Goal: Task Accomplishment & Management: Use online tool/utility

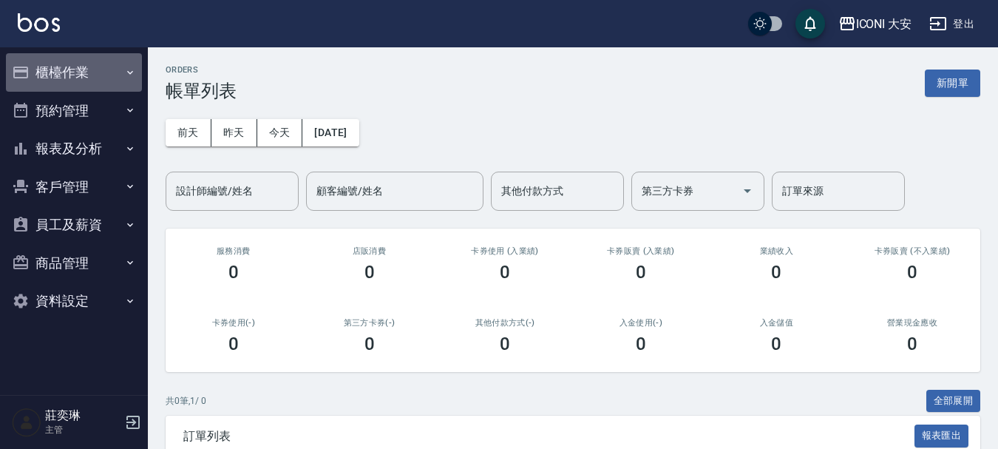
click at [64, 75] on button "櫃檯作業" at bounding box center [74, 72] width 136 height 38
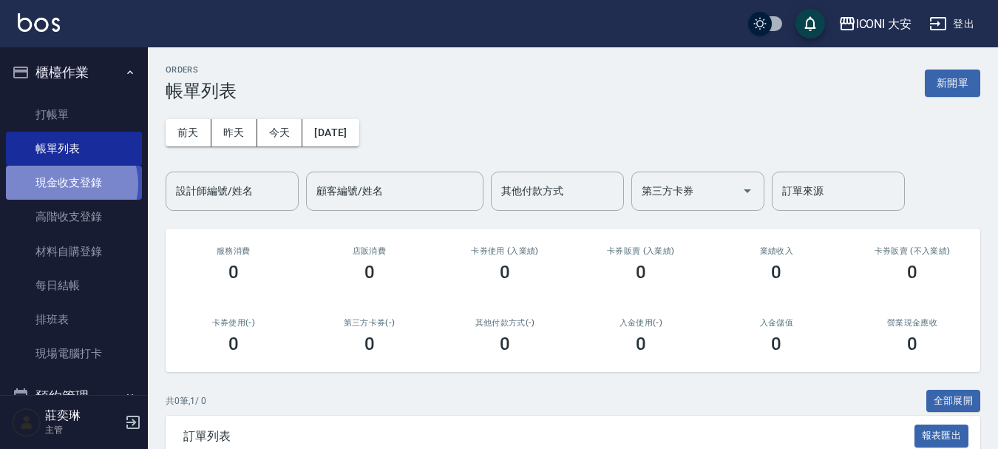
click at [67, 184] on link "現金收支登錄" at bounding box center [74, 183] width 136 height 34
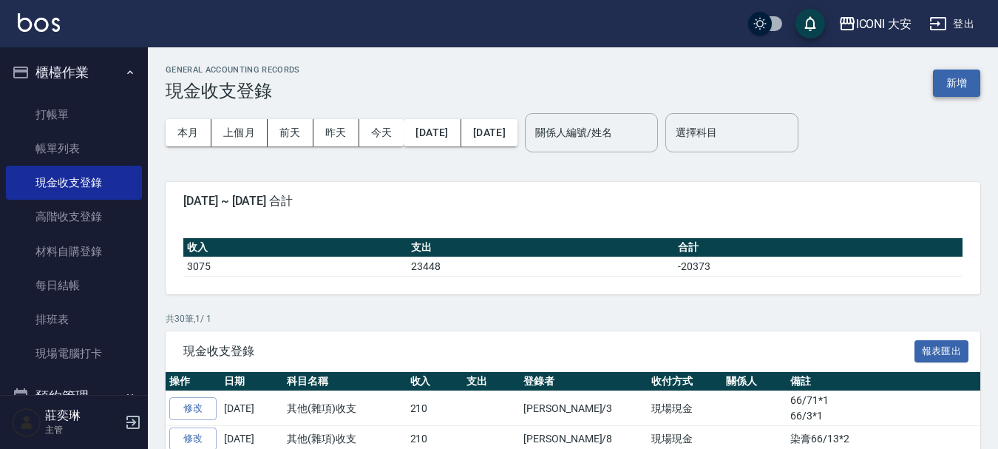
click at [966, 89] on button "新增" at bounding box center [956, 83] width 47 height 27
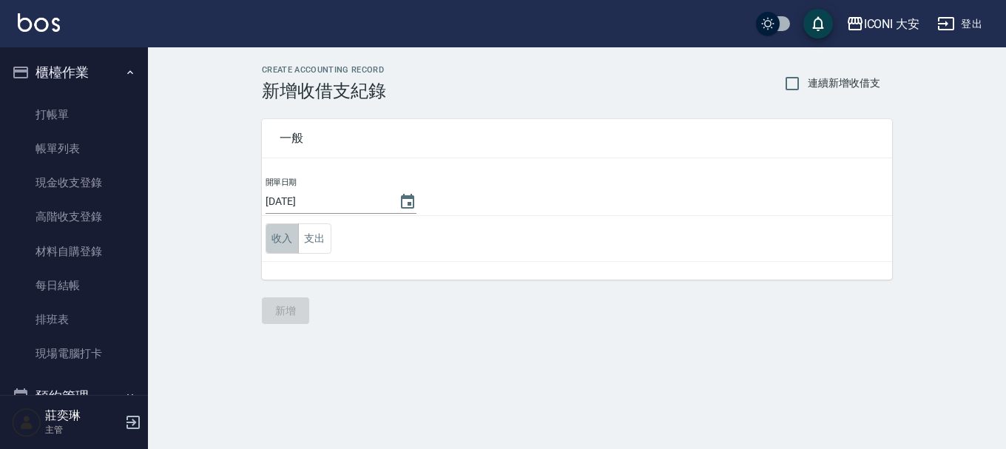
click at [275, 238] on button "收入" at bounding box center [282, 238] width 33 height 30
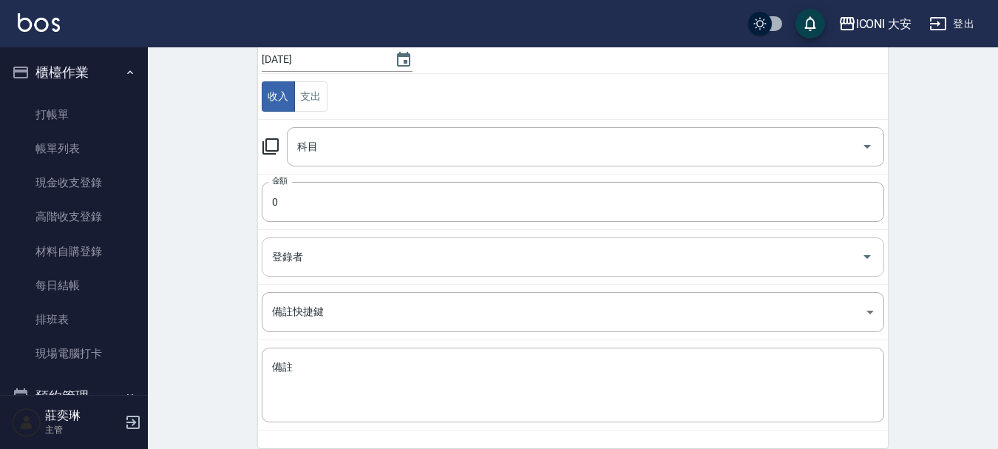
scroll to position [148, 0]
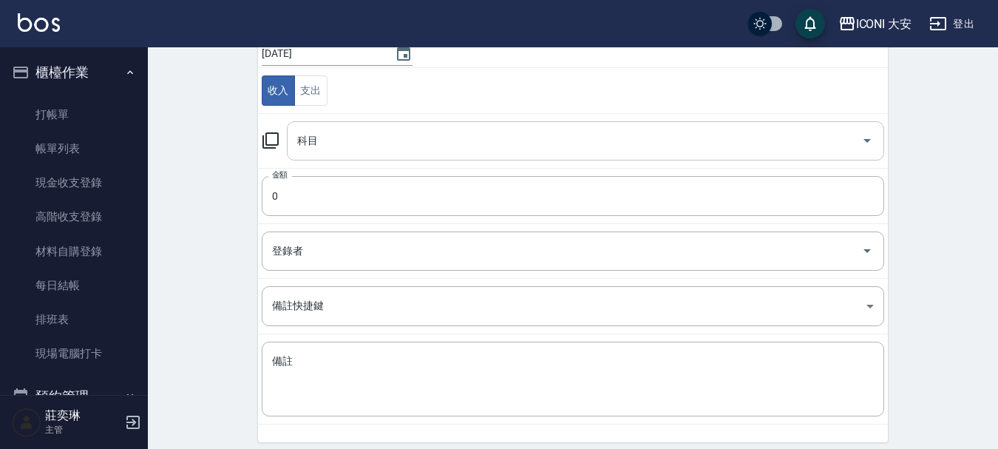
click at [333, 140] on input "科目" at bounding box center [575, 141] width 562 height 26
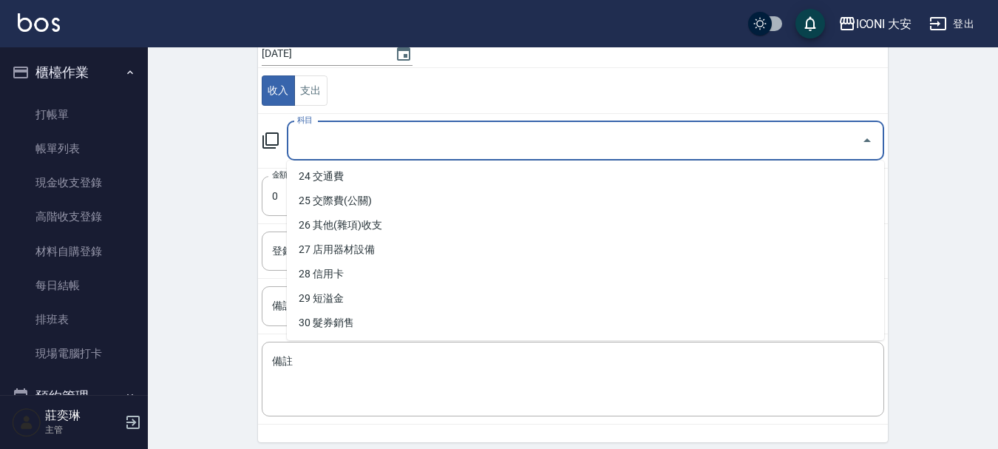
scroll to position [592, 0]
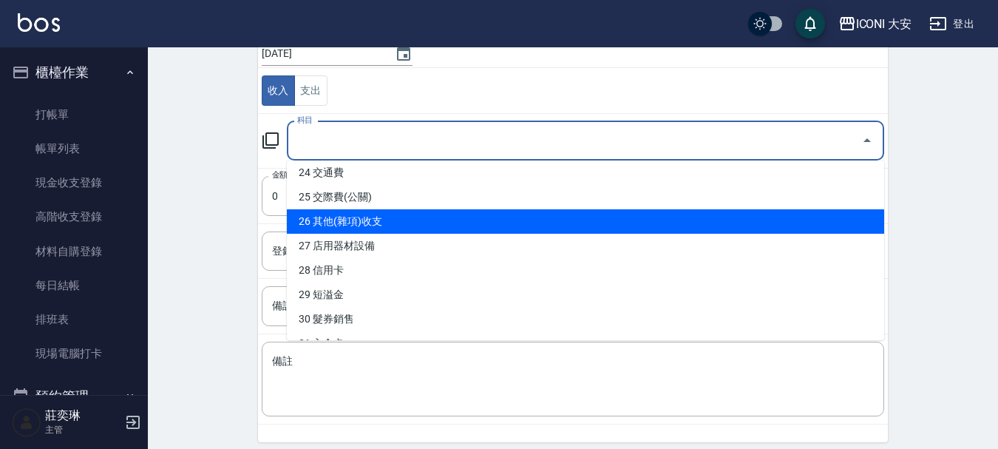
click at [373, 217] on li "26 其他(雜項)收支" at bounding box center [586, 221] width 598 height 24
type input "26 其他(雜項)收支"
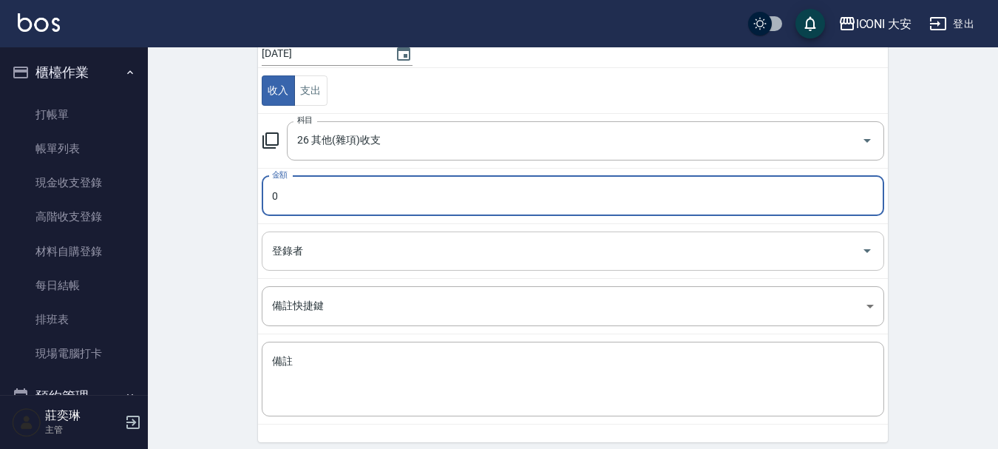
click at [338, 244] on input "登錄者" at bounding box center [561, 251] width 587 height 26
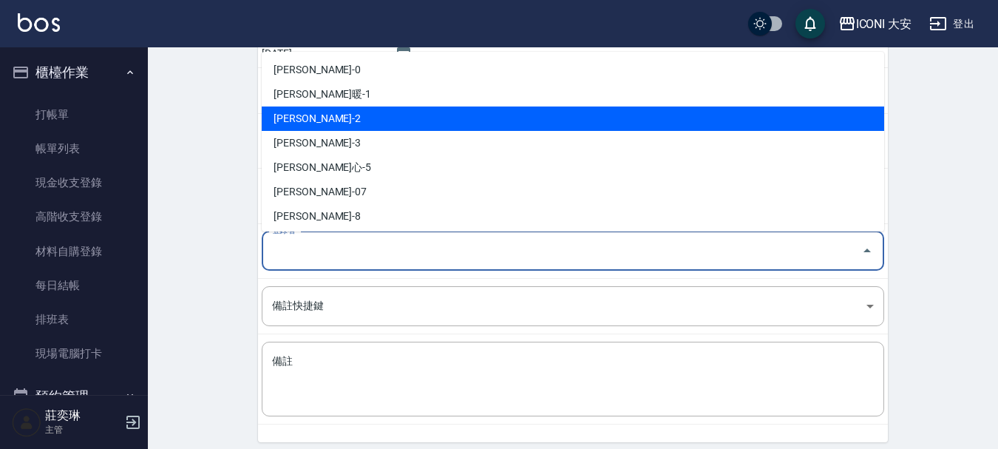
click at [641, 128] on li "[PERSON_NAME]-2" at bounding box center [573, 119] width 623 height 24
click at [436, 246] on input "[PERSON_NAME]-2" at bounding box center [552, 251] width 568 height 26
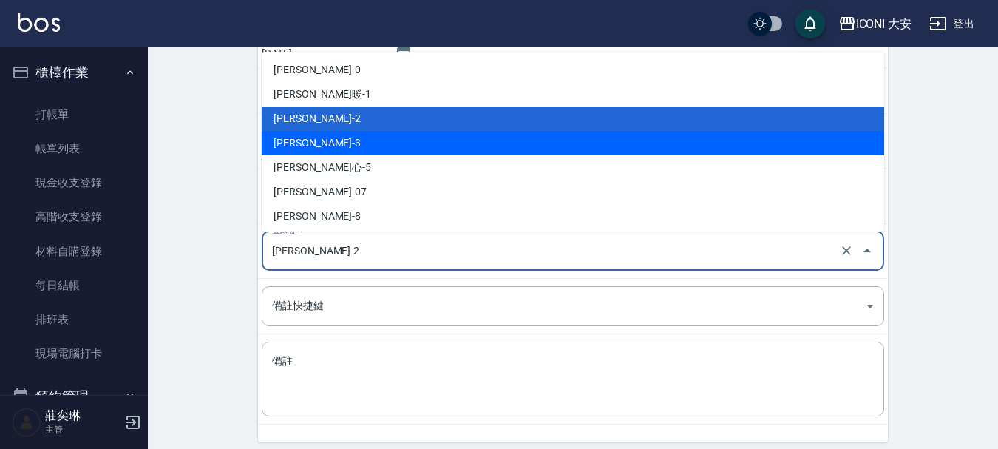
click at [435, 150] on li "[PERSON_NAME]-3" at bounding box center [573, 143] width 623 height 24
type input "[PERSON_NAME]-3"
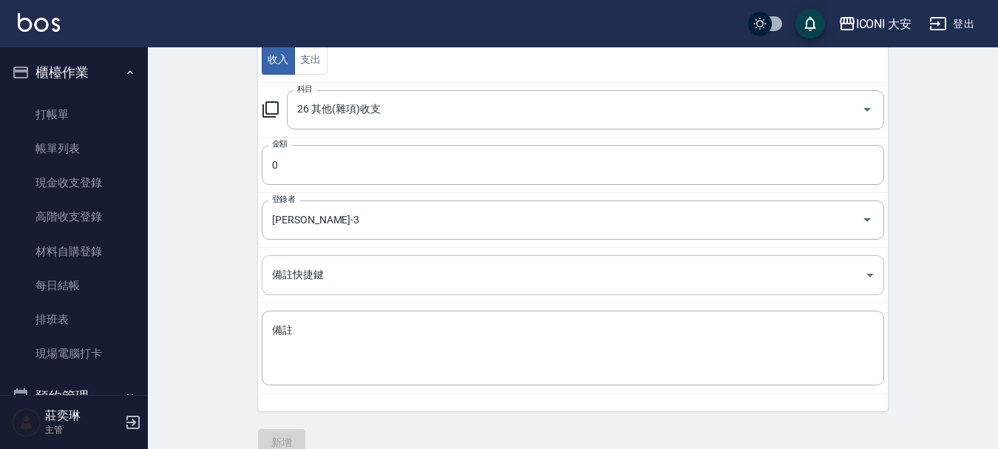
scroll to position [204, 0]
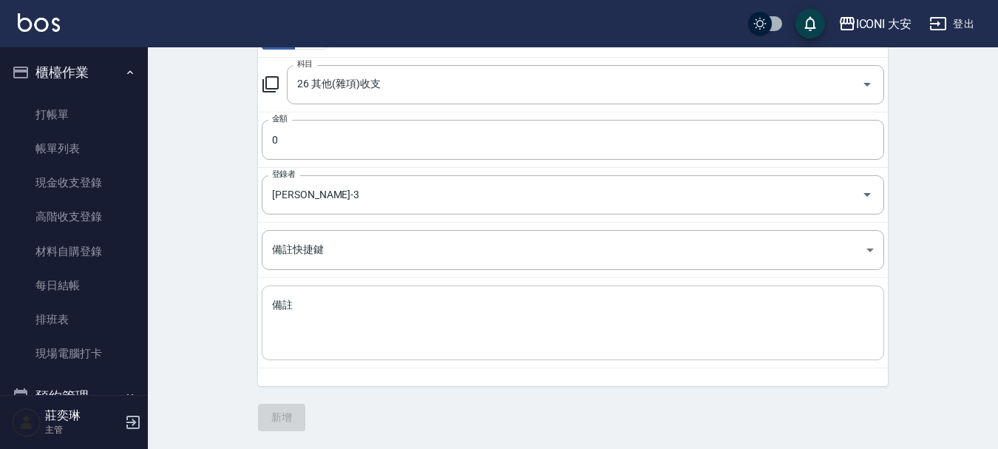
click at [365, 306] on textarea "備註" at bounding box center [573, 323] width 602 height 50
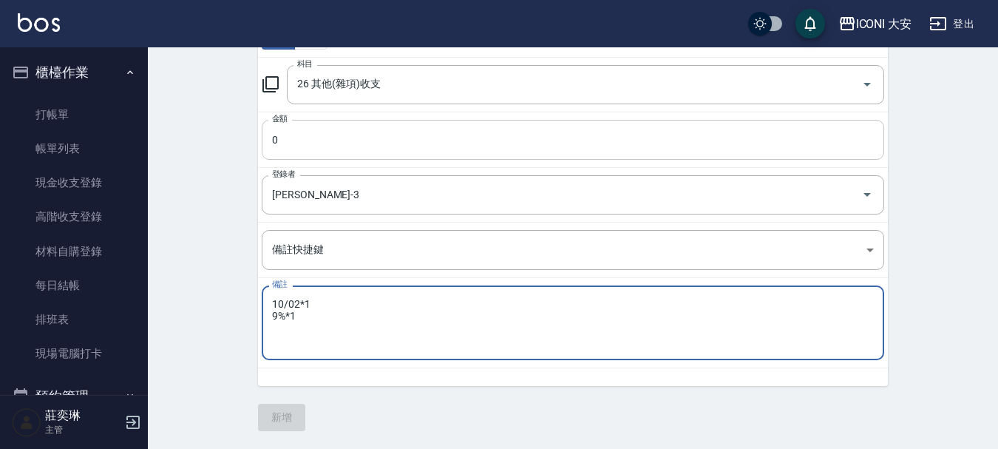
type textarea "10/02*1 9%*1"
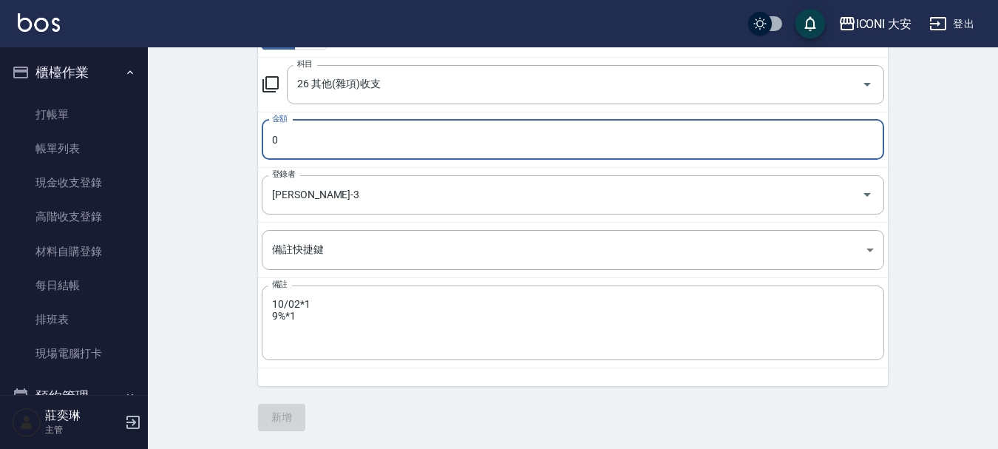
click at [337, 138] on input "0" at bounding box center [573, 140] width 623 height 40
type input "210"
click at [302, 413] on button "新增" at bounding box center [281, 417] width 47 height 27
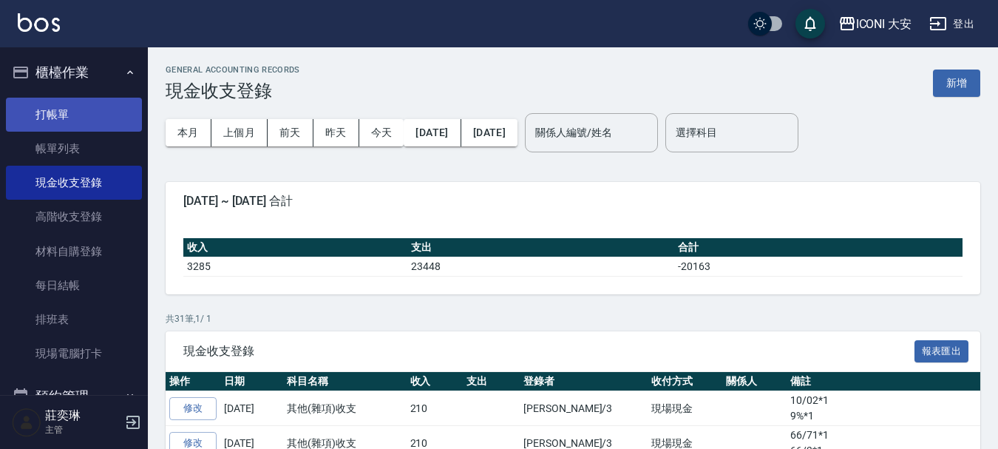
click at [74, 104] on link "打帳單" at bounding box center [74, 115] width 136 height 34
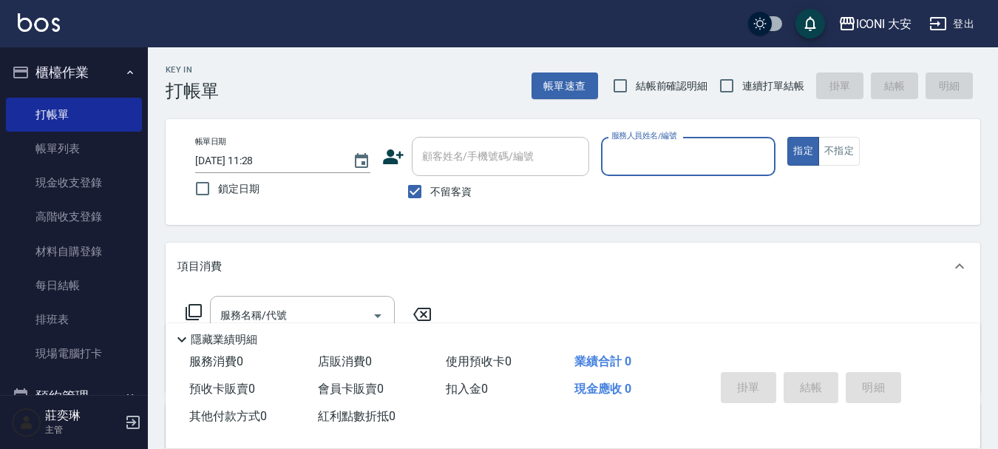
click at [643, 157] on input "服務人員姓名/編號" at bounding box center [689, 156] width 162 height 26
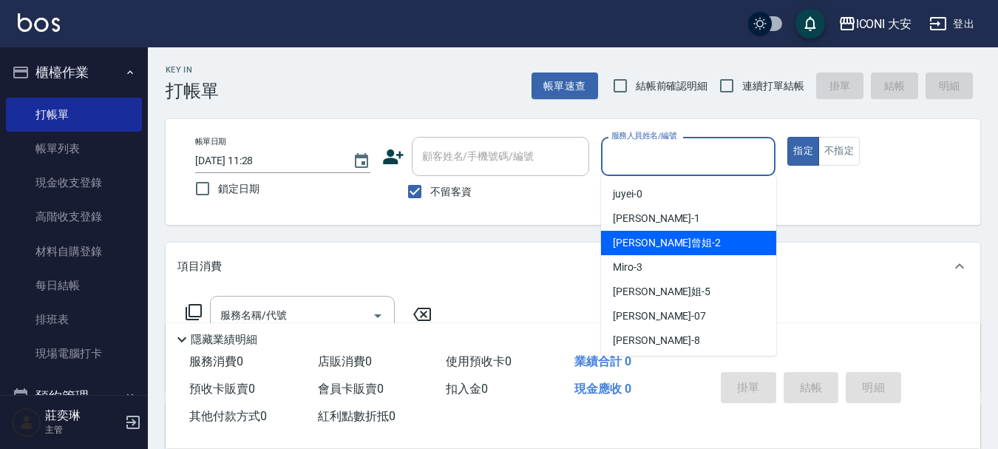
scroll to position [27, 0]
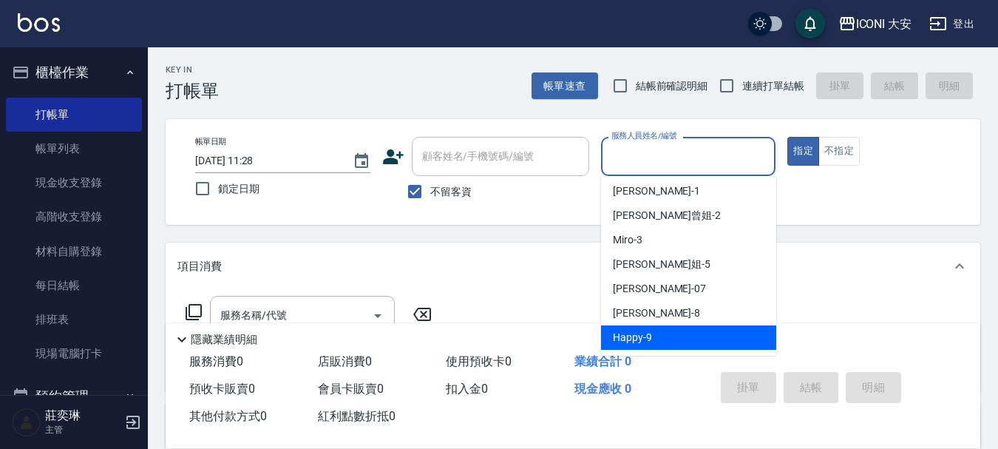
click at [637, 331] on span "Happy -9" at bounding box center [632, 338] width 39 height 16
type input "Happy-9"
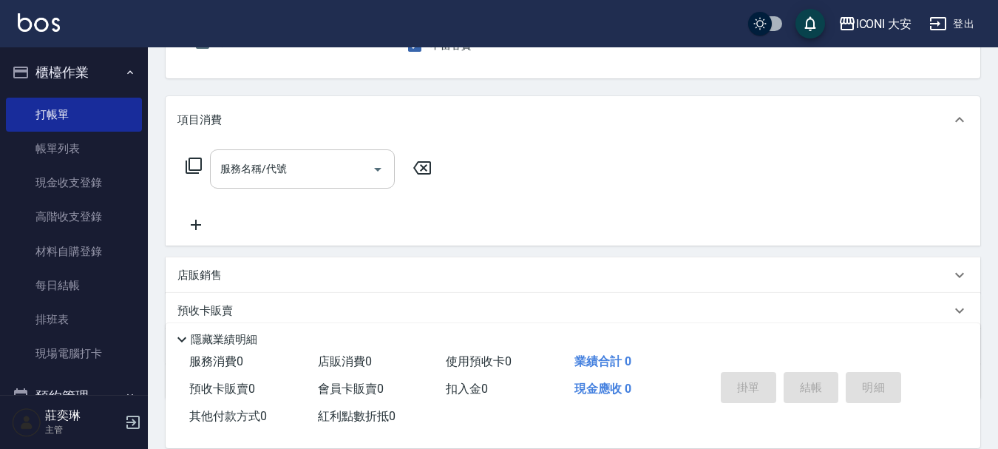
scroll to position [148, 0]
click at [297, 157] on input "服務名稱/代號" at bounding box center [291, 168] width 149 height 26
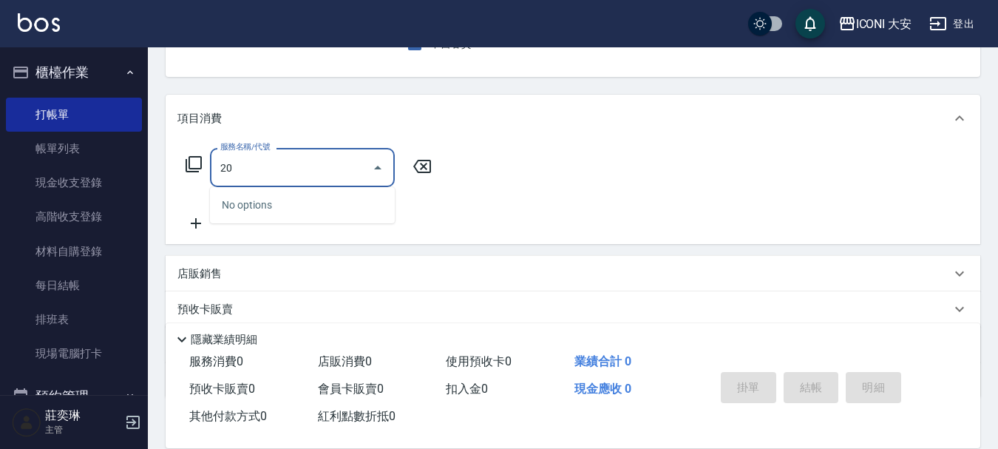
type input "2"
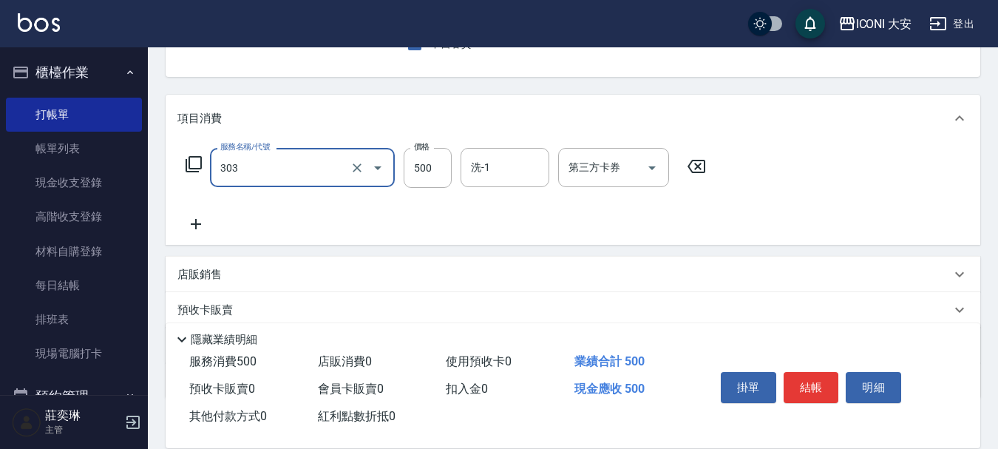
type input "洗+剪優惠(303)"
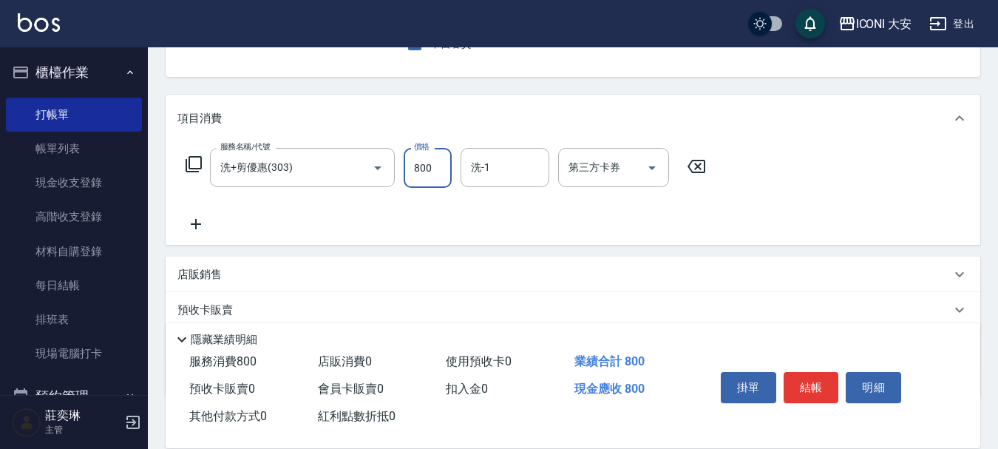
type input "800"
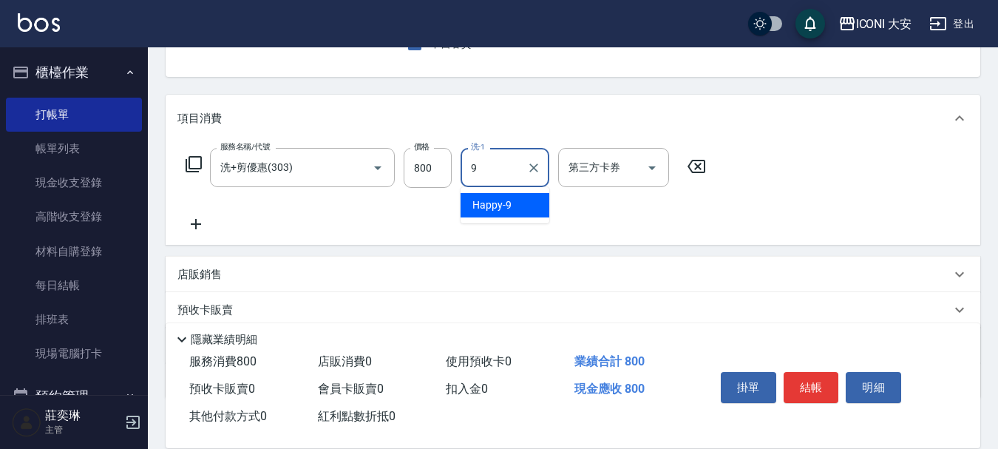
type input "Happy-9"
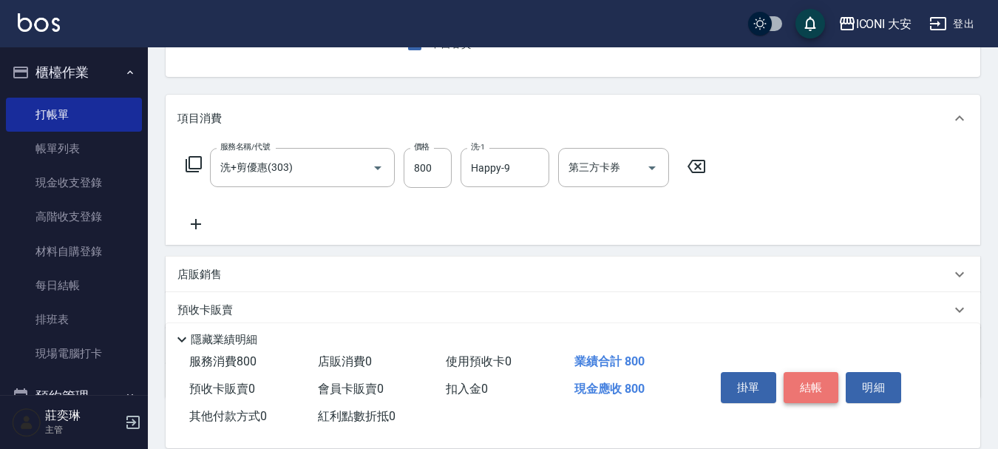
click at [814, 372] on button "結帳" at bounding box center [811, 387] width 55 height 31
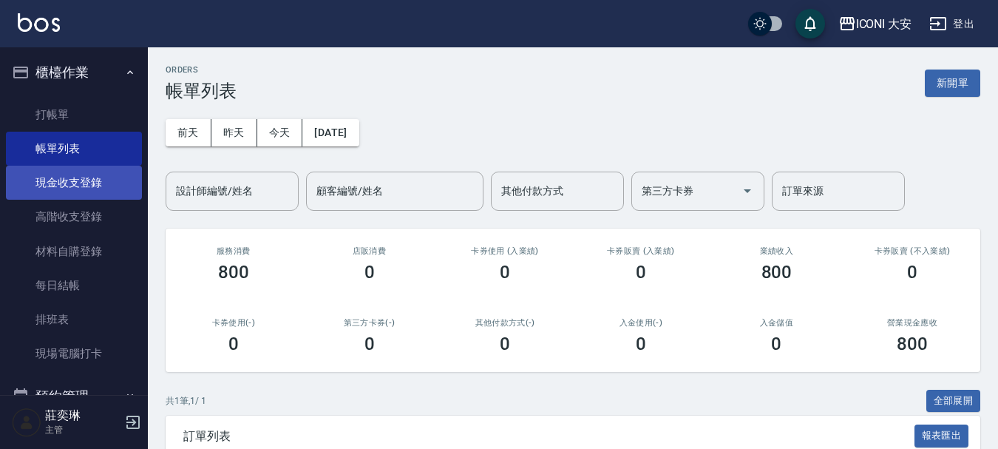
click at [93, 175] on link "現金收支登錄" at bounding box center [74, 183] width 136 height 34
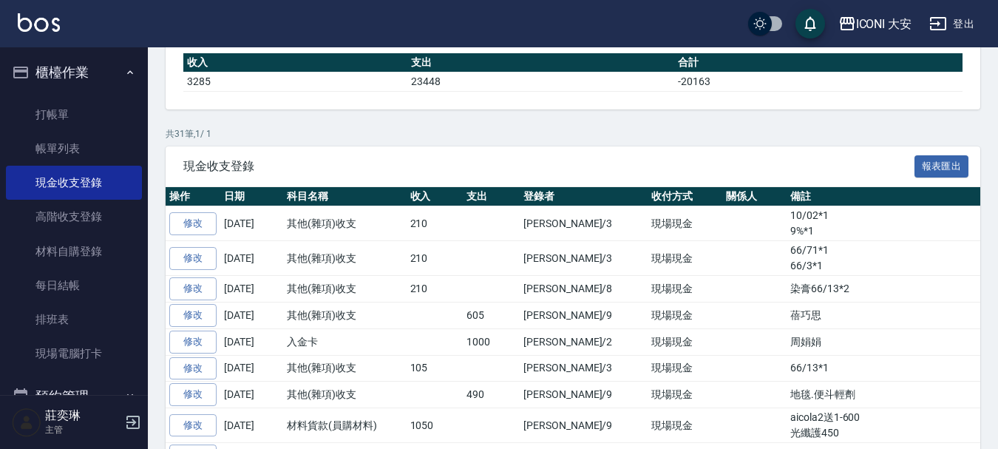
scroll to position [222, 0]
